Goal: Find specific page/section: Find specific page/section

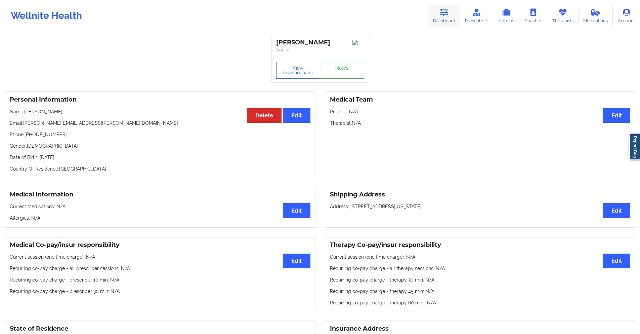
click at [447, 13] on icon at bounding box center [444, 12] width 9 height 7
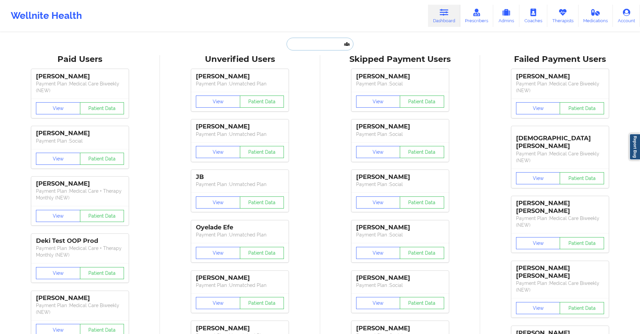
click at [333, 44] on input "text" at bounding box center [320, 44] width 67 height 13
paste input "[EMAIL_ADDRESS][DOMAIN_NAME]"
type input "[EMAIL_ADDRESS][DOMAIN_NAME]"
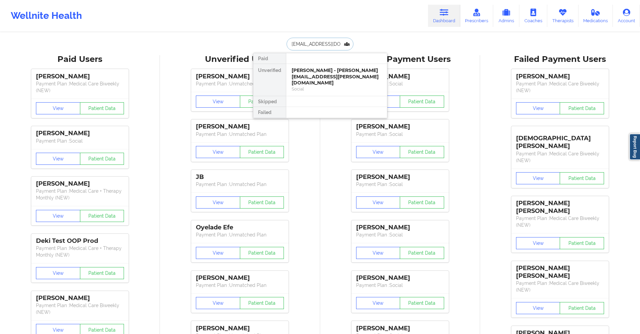
scroll to position [0, 4]
click at [331, 76] on div "[PERSON_NAME] - [EMAIL_ADDRESS][DOMAIN_NAME]" at bounding box center [337, 73] width 90 height 12
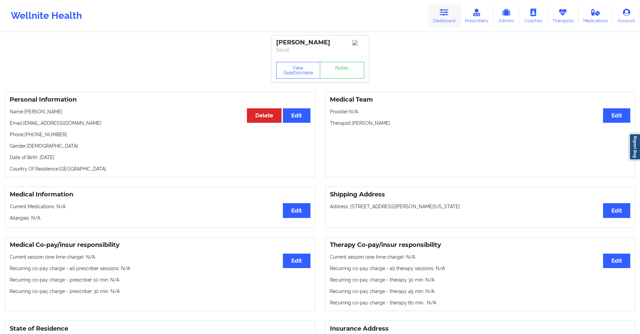
click at [447, 12] on icon at bounding box center [444, 12] width 9 height 7
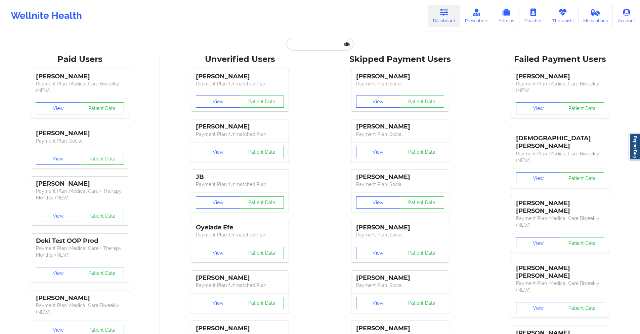
click at [324, 43] on input "text" at bounding box center [320, 44] width 67 height 13
paste input "[EMAIL_ADDRESS][DOMAIN_NAME]"
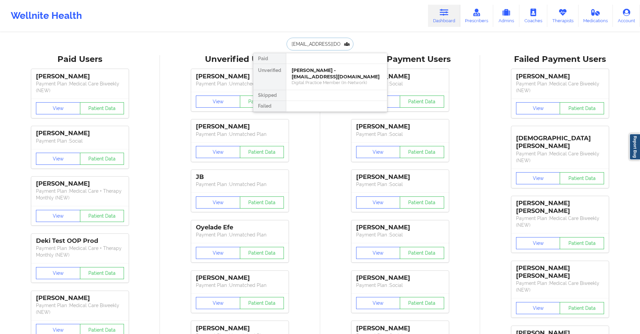
click at [326, 42] on input "[EMAIL_ADDRESS][DOMAIN_NAME]" at bounding box center [320, 44] width 67 height 13
paste input "amiekoul"
type input "[EMAIL_ADDRESS][DOMAIN_NAME]"
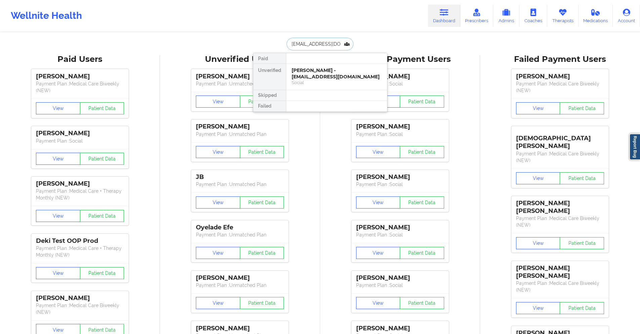
click at [324, 74] on div "[PERSON_NAME] - [EMAIL_ADDRESS][DOMAIN_NAME]" at bounding box center [337, 73] width 90 height 12
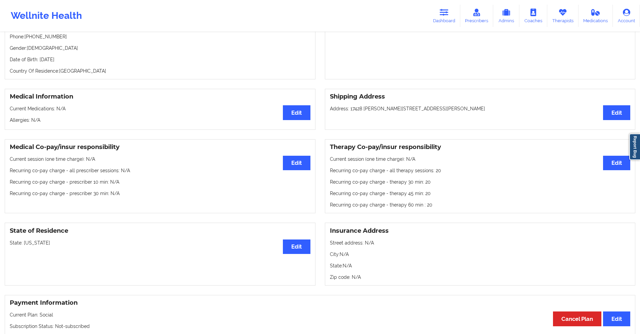
scroll to position [101, 0]
